Goal: Task Accomplishment & Management: Manage account settings

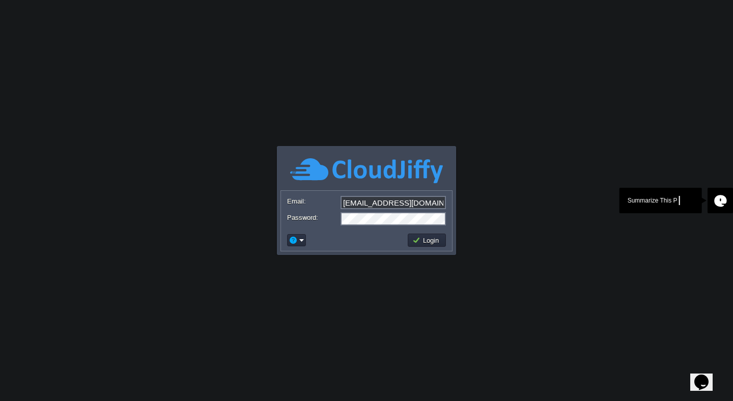
click at [406, 203] on input "[EMAIL_ADDRESS][DOMAIN_NAME]" at bounding box center [393, 202] width 105 height 13
type input "[EMAIL_ADDRESS][DOMAIN_NAME]"
click at [430, 244] on button "Login" at bounding box center [427, 240] width 30 height 9
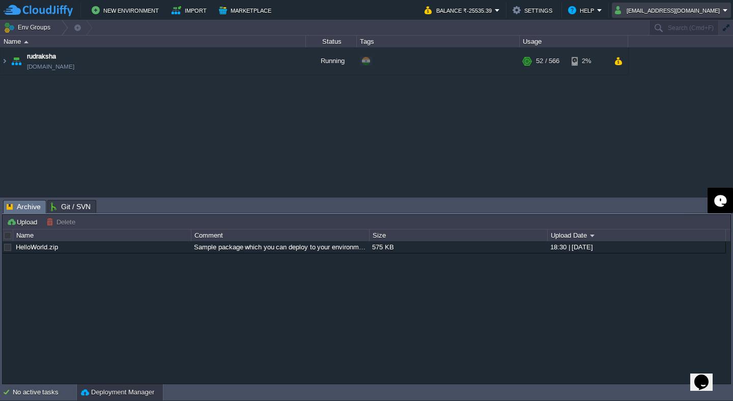
click at [695, 11] on button "[EMAIL_ADDRESS][DOMAIN_NAME]" at bounding box center [669, 10] width 108 height 12
click at [677, 54] on span "Sign out" at bounding box center [675, 54] width 24 height 8
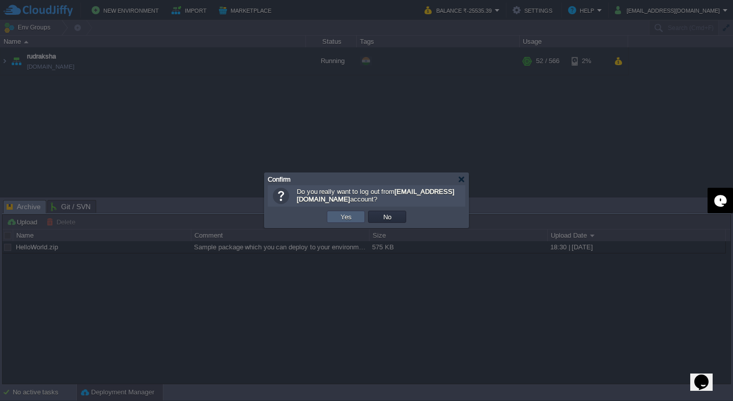
click at [347, 219] on button "Yes" at bounding box center [346, 216] width 17 height 9
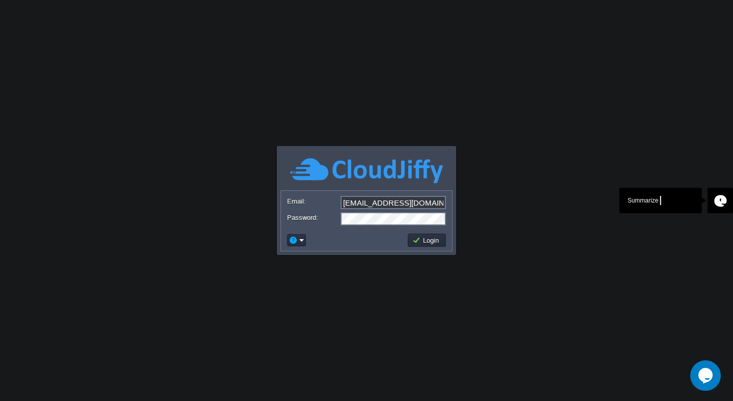
click at [364, 202] on input "[EMAIL_ADDRESS][DOMAIN_NAME]" at bounding box center [393, 202] width 105 height 13
click at [369, 200] on input "[EMAIL_ADDRESS][DOMAIN_NAME]" at bounding box center [393, 202] width 105 height 13
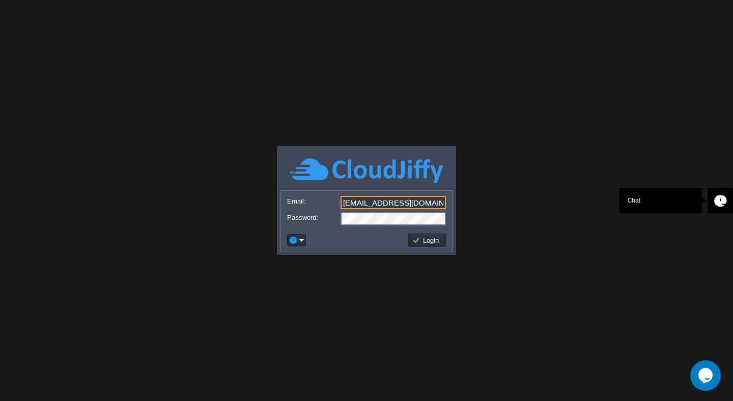
click at [369, 200] on input "[EMAIL_ADDRESS][DOMAIN_NAME]" at bounding box center [393, 202] width 105 height 13
type input "[EMAIL_ADDRESS][DOMAIN_NAME]"
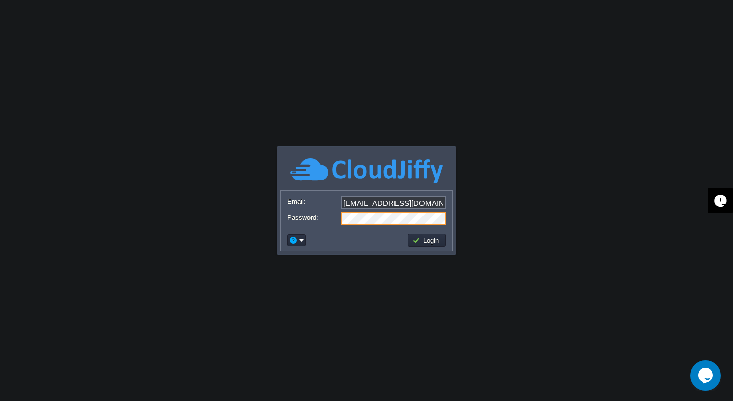
click at [353, 242] on td at bounding box center [346, 240] width 121 height 16
click at [421, 243] on button "Login" at bounding box center [427, 240] width 30 height 9
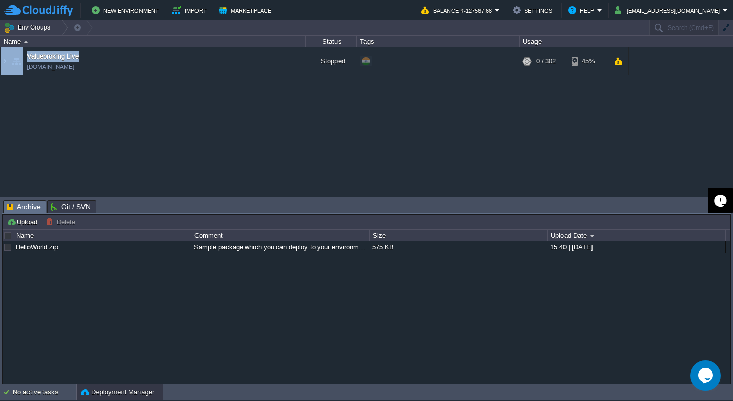
drag, startPoint x: 112, startPoint y: 70, endPoint x: 0, endPoint y: 110, distance: 118.4
click at [0, 110] on div "Valuebroking Live [DOMAIN_NAME] Stopped + Add to Env Group RAM 0% CPU 0% 0 / 30…" at bounding box center [366, 121] width 733 height 149
click at [59, 119] on div "Valuebroking Live [DOMAIN_NAME] Stopped + Add to Env Group RAM 0% CPU 0% 0 / 30…" at bounding box center [366, 121] width 733 height 149
drag, startPoint x: 25, startPoint y: 47, endPoint x: 96, endPoint y: 67, distance: 73.2
click at [96, 67] on div "Name Status Tags Usage Valuebroking Live [DOMAIN_NAME] Stopped + Add to Env Gro…" at bounding box center [366, 116] width 733 height 161
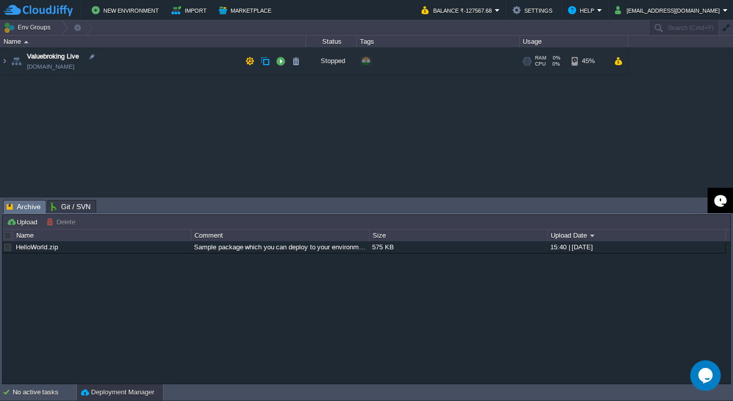
copy div "Status Tags Usage Valuebroking Live [DOMAIN_NAME]"
